Goal: Task Accomplishment & Management: Complete application form

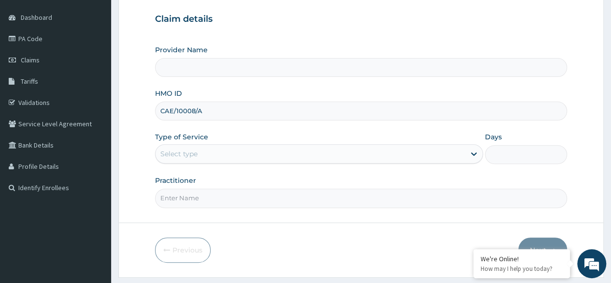
scroll to position [89, 0]
type input "CAE/10008/A"
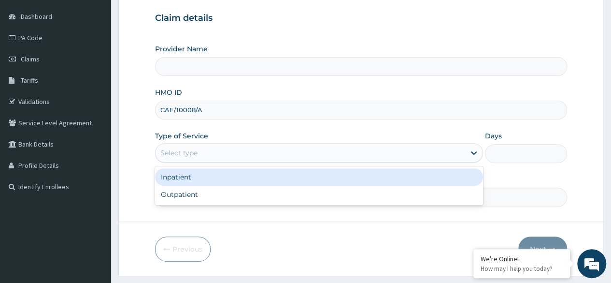
click at [258, 196] on div "Outpatient" at bounding box center [319, 194] width 328 height 17
type input "Reliance Family Clinics (RFC) - [GEOGRAPHIC_DATA]"
type input "1"
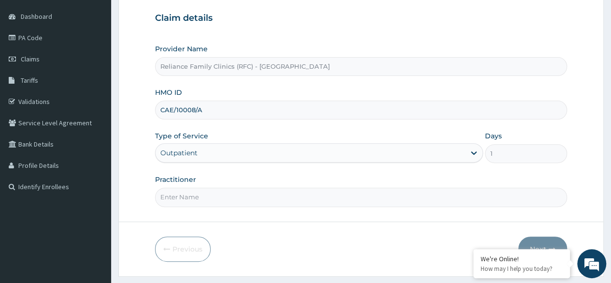
click at [270, 199] on input "Practitioner" at bounding box center [361, 197] width 412 height 19
type input "[MEDICAL_DATA]"
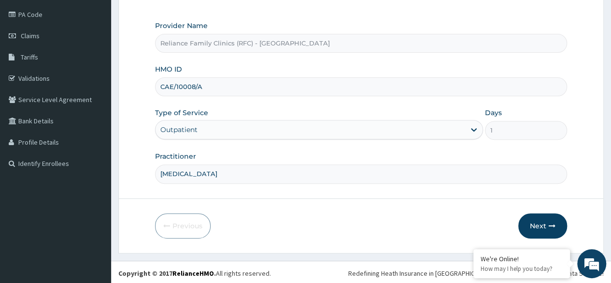
scroll to position [0, 0]
click at [534, 217] on button "Next" at bounding box center [543, 225] width 49 height 25
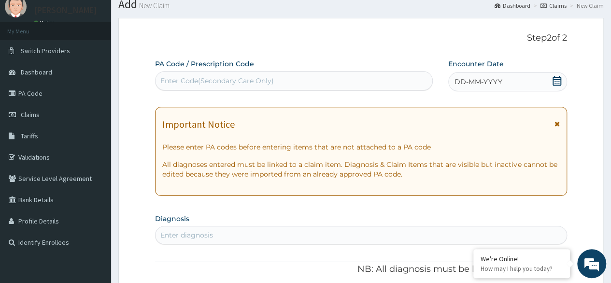
scroll to position [29, 0]
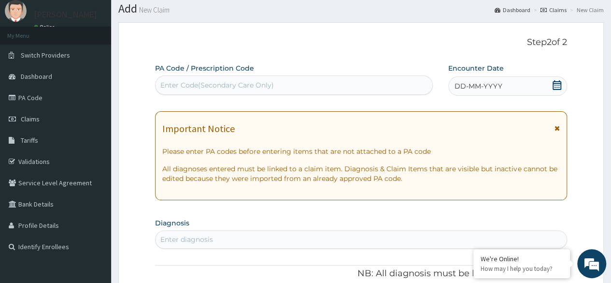
paste input "PA/B1F9D9"
type input "PA/B1F9D9"
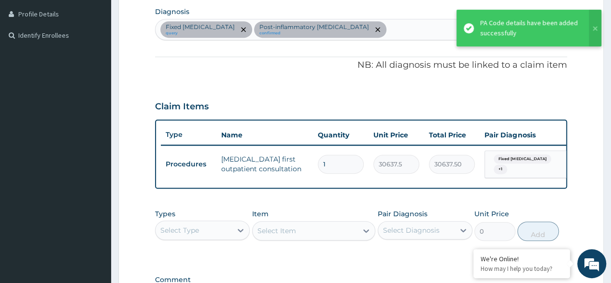
scroll to position [0, 0]
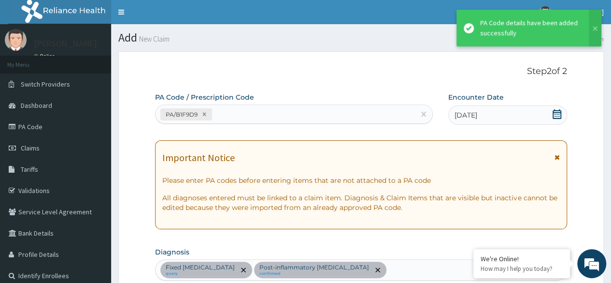
click at [512, 111] on div "[DATE]" at bounding box center [507, 114] width 119 height 19
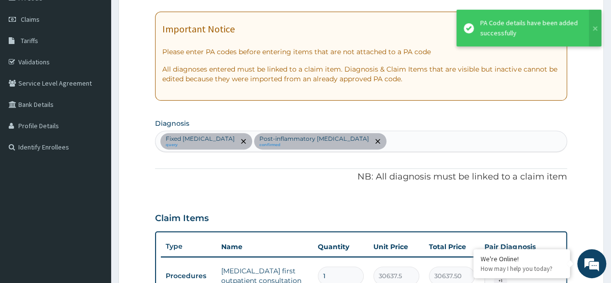
scroll to position [132, 0]
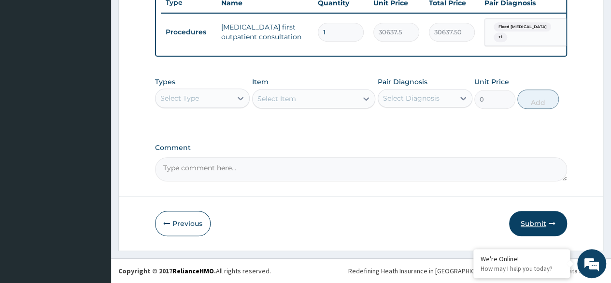
click at [546, 227] on button "Submit" at bounding box center [538, 223] width 58 height 25
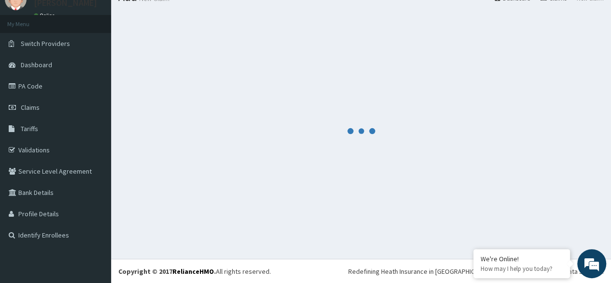
scroll to position [378, 0]
